Goal: Task Accomplishment & Management: Use online tool/utility

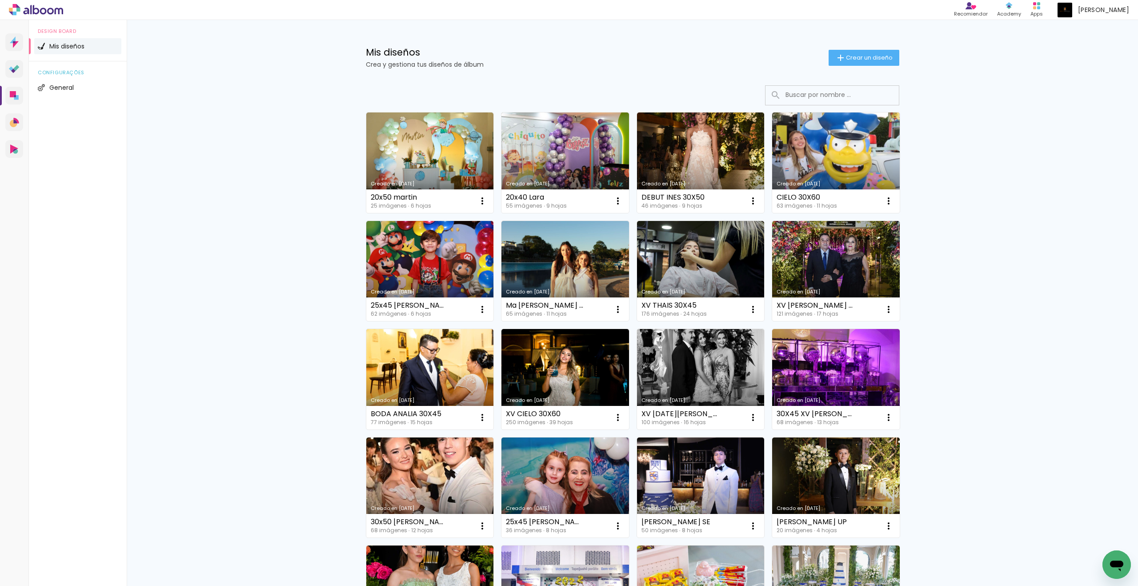
click at [964, 301] on div "Mis diseños Crea y gestiona tus diseños de álbum Crear un diseño Creado en 2/9/…" at bounding box center [632, 491] width 1011 height 945
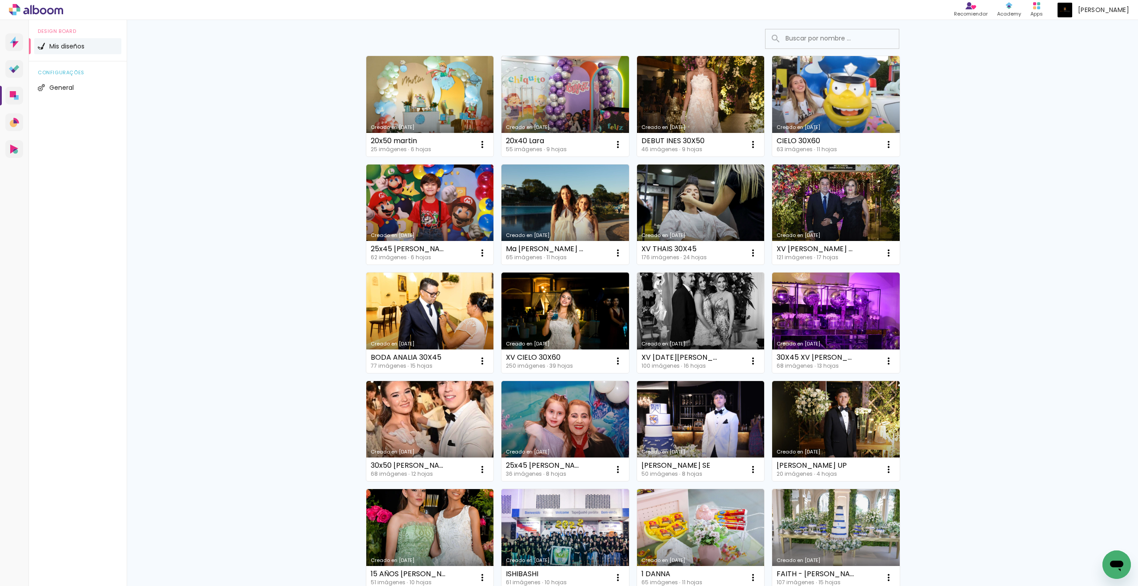
scroll to position [78, 0]
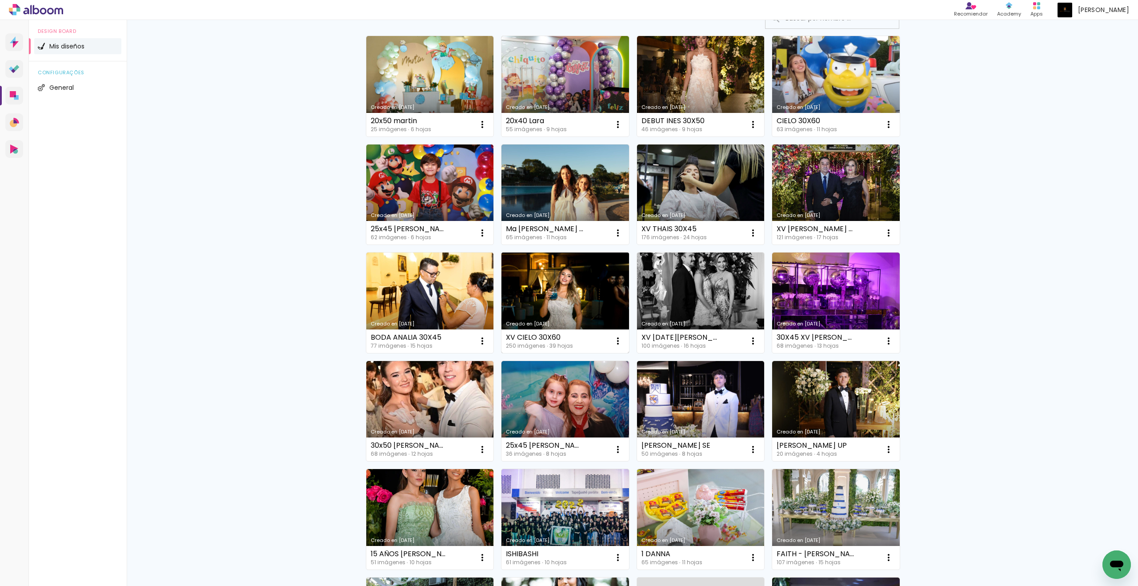
click at [583, 305] on link "Creado en [DATE]" at bounding box center [565, 303] width 128 height 100
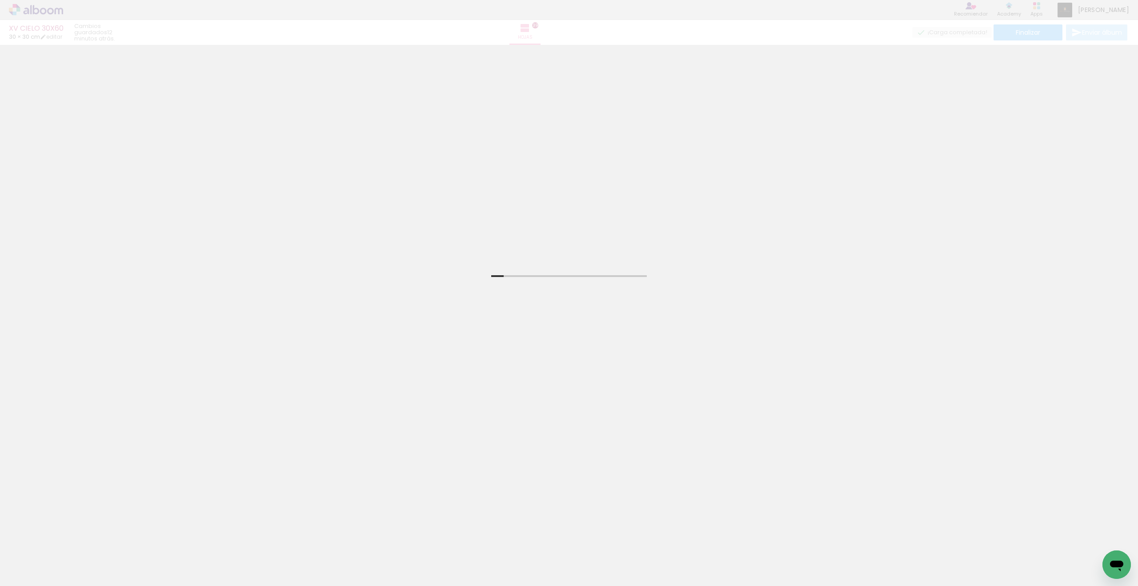
click at [32, 558] on input "Todas las fotos" at bounding box center [20, 559] width 24 height 8
click at [34, 554] on div "Biblioteca 250 fotos Todas las fotos No usadas Añadir Fotos" at bounding box center [23, 558] width 46 height 44
